Goal: Obtain resource: Download file/media

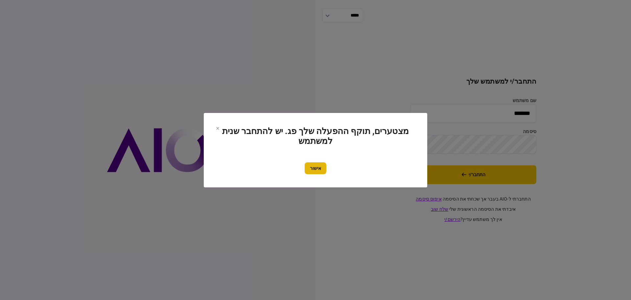
click at [319, 170] on button "אישור" at bounding box center [316, 168] width 22 height 12
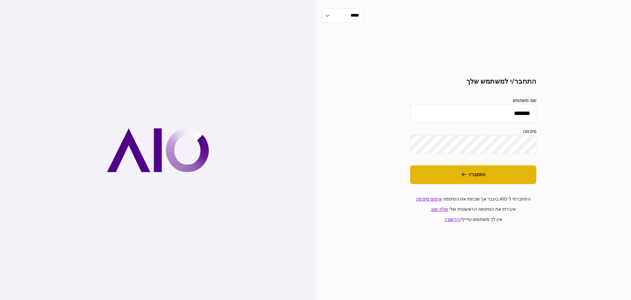
click at [477, 178] on button "התחבר/י" at bounding box center [473, 174] width 126 height 19
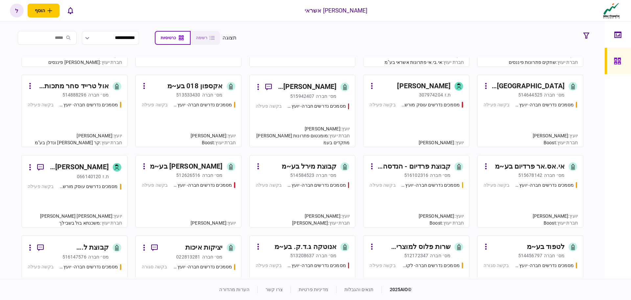
scroll to position [658, 0]
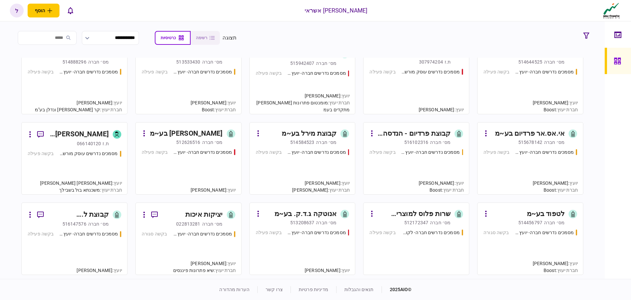
click at [422, 134] on div "קבוצת פרדיום - הנדסה וייזום בע~מ" at bounding box center [414, 133] width 74 height 11
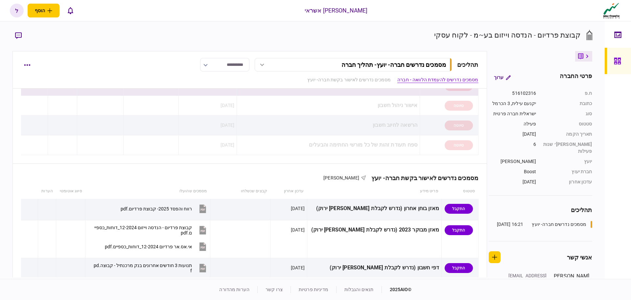
scroll to position [132, 0]
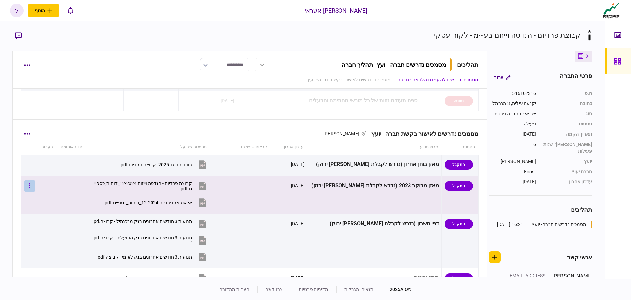
click at [32, 186] on button "button" at bounding box center [30, 186] width 12 height 12
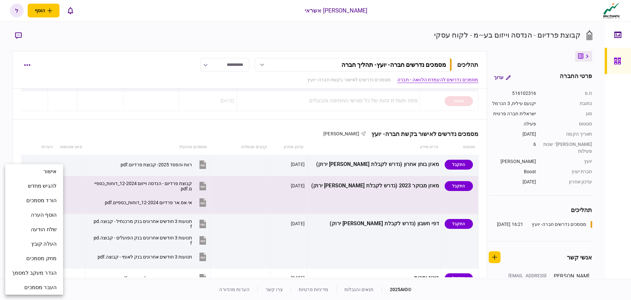
click at [47, 128] on div at bounding box center [315, 150] width 631 height 300
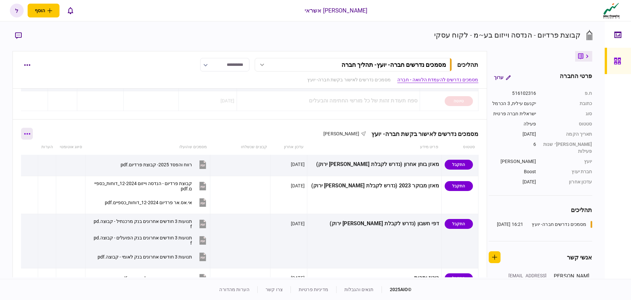
click at [33, 132] on button "button" at bounding box center [27, 134] width 12 height 12
click at [44, 177] on span "הורד מסמכים" at bounding box center [36, 176] width 30 height 8
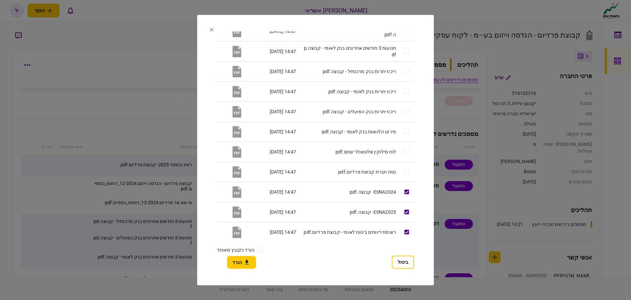
scroll to position [150, 0]
click at [238, 265] on button "הורד" at bounding box center [241, 261] width 29 height 13
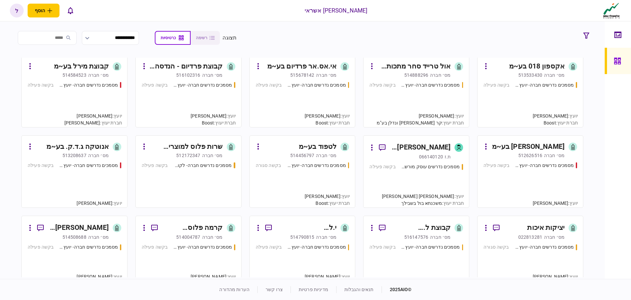
scroll to position [723, 0]
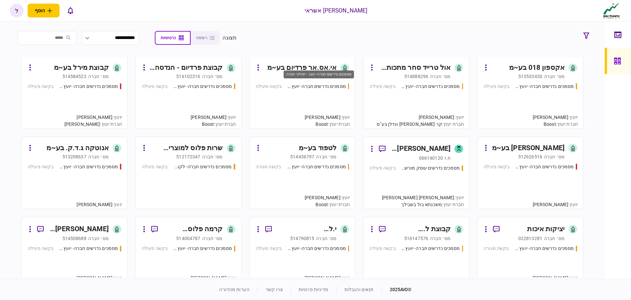
click at [316, 87] on div "מסמכים נדרשים חברה- יועץ - תהליך חברה" at bounding box center [316, 86] width 59 height 7
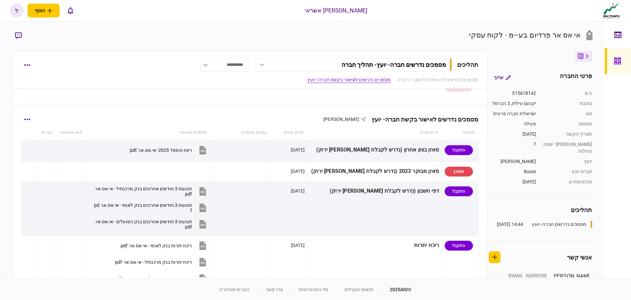
scroll to position [132, 0]
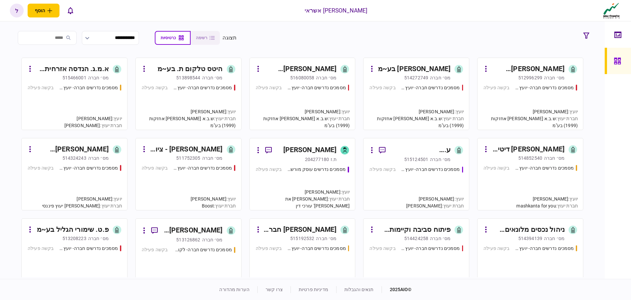
click at [61, 37] on input "search" at bounding box center [47, 38] width 59 height 14
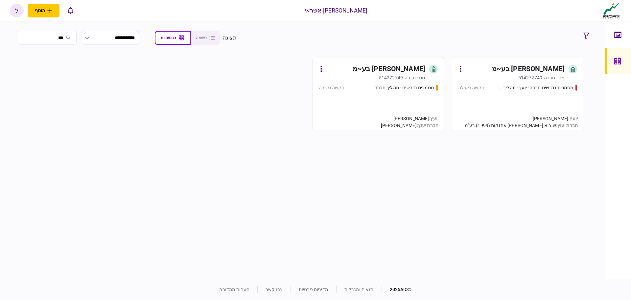
type input "***"
click at [389, 100] on div "מסמכים נדרשים - תהליך חברה בקשה סגורה" at bounding box center [378, 104] width 119 height 40
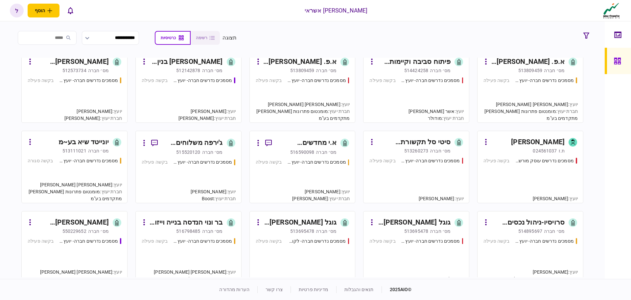
scroll to position [427, 0]
